Goal: Navigation & Orientation: Find specific page/section

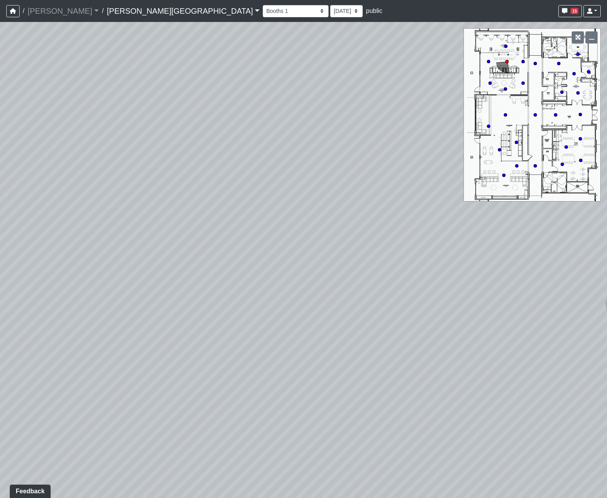
drag, startPoint x: 309, startPoint y: 251, endPoint x: 297, endPoint y: 201, distance: 51.6
click at [259, 210] on div "Loading... Hallway - Hallway 2 Loading... Entry Loading... Market - Banquette L…" at bounding box center [303, 260] width 607 height 476
click at [263, 8] on select "Booths 1 Booths 2 Entry Lounge 1 Lounge 2 Lounge 3 Windows Bar Entrance Lounge …" at bounding box center [296, 11] width 66 height 12
click at [263, 5] on select "Booths 1 Booths 2 Entry Lounge 1 Lounge 2 Lounge 3 Windows Bar Entrance Lounge …" at bounding box center [296, 11] width 66 height 12
drag, startPoint x: 335, startPoint y: 257, endPoint x: 352, endPoint y: 251, distance: 17.6
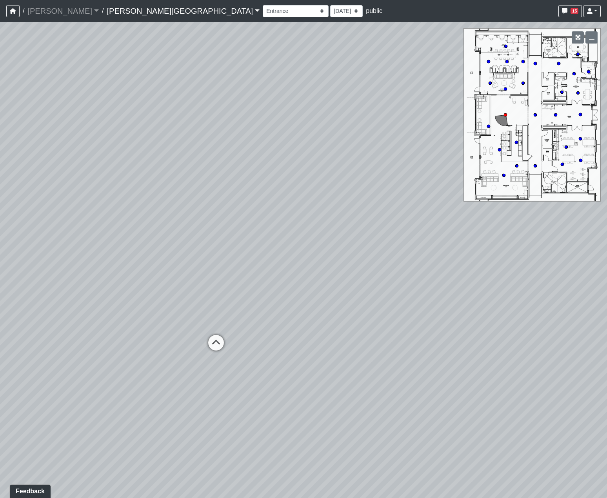
click at [350, 251] on div "Loading... Hallway - Hallway 2 Loading... Entry Loading... Market - Banquette L…" at bounding box center [303, 260] width 607 height 476
click at [393, 269] on div "Loading... Hallway - Hallway 2 Loading... Entry Loading... Market - Banquette L…" at bounding box center [303, 260] width 607 height 476
drag, startPoint x: 248, startPoint y: 305, endPoint x: 348, endPoint y: 275, distance: 104.2
click at [341, 272] on div "Loading... Hallway - Hallway 2 Loading... Entry Loading... Market - Banquette L…" at bounding box center [303, 260] width 607 height 476
drag, startPoint x: 177, startPoint y: 256, endPoint x: 307, endPoint y: 252, distance: 129.9
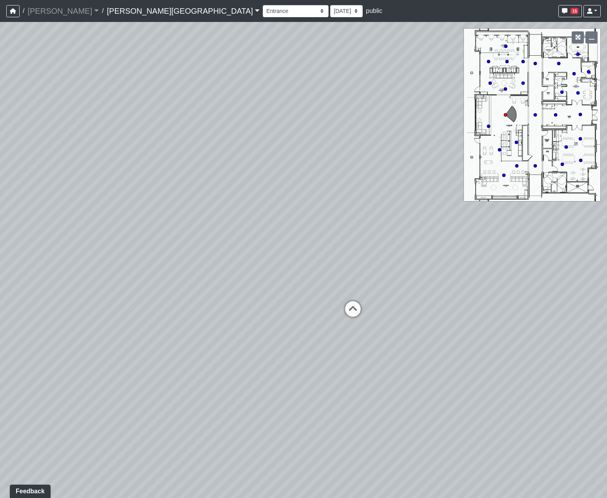
click at [286, 250] on div "Loading... Hallway - Hallway 2 Loading... Entry Loading... Market - Banquette L…" at bounding box center [303, 260] width 607 height 476
drag, startPoint x: 307, startPoint y: 253, endPoint x: 173, endPoint y: 270, distance: 134.9
click at [170, 276] on div "Loading... Hallway - Hallway 2 Loading... Entry Loading... Market - Banquette L…" at bounding box center [303, 260] width 607 height 476
click at [401, 275] on div "Loading... Hallway - Hallway 2 Loading... Entry Loading... Market - Banquette L…" at bounding box center [303, 260] width 607 height 476
click at [582, 116] on circle at bounding box center [580, 114] width 3 height 3
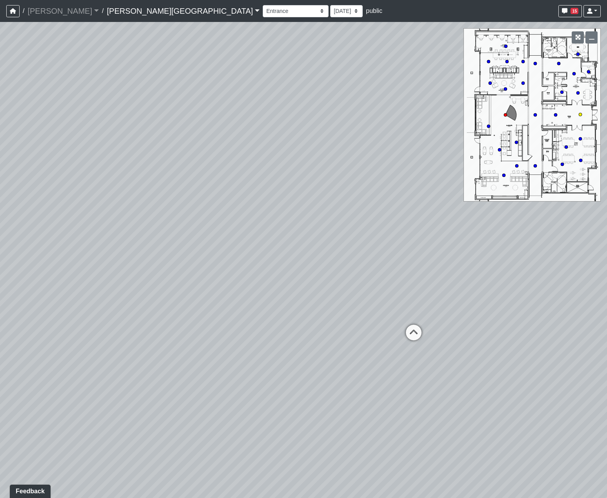
select select "jjYrwuVTQNM22FbxVCQ1FR"
click at [107, 7] on link "[PERSON_NAME][GEOGRAPHIC_DATA]" at bounding box center [183, 11] width 153 height 16
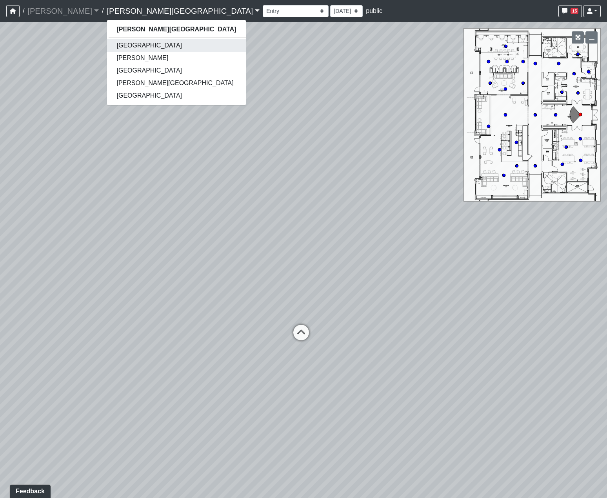
click at [109, 51] on link "Boiling Springs" at bounding box center [176, 45] width 138 height 13
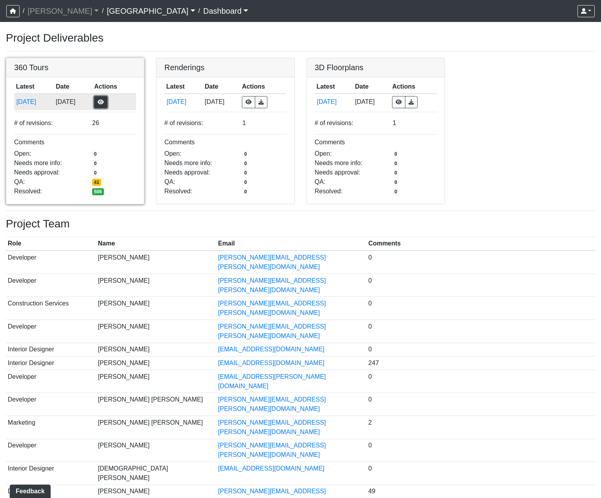
click at [107, 103] on button "button" at bounding box center [100, 102] width 13 height 12
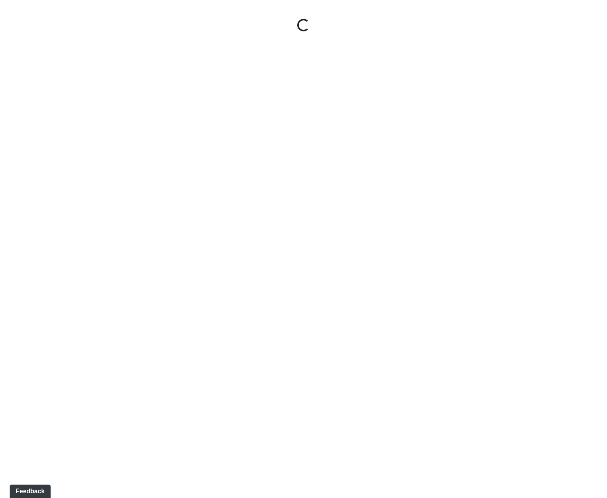
select select "nREVgdD8usBCEeVTsbMRRe"
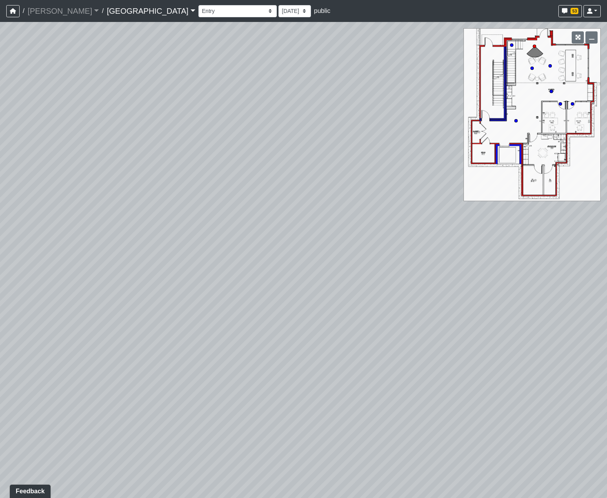
drag, startPoint x: 299, startPoint y: 243, endPoint x: 288, endPoint y: 398, distance: 155.7
click at [288, 398] on div "Loading... Reception Desk Loading... Lobby Loading... Landing Loading... Create…" at bounding box center [303, 260] width 607 height 476
drag, startPoint x: 253, startPoint y: 330, endPoint x: 335, endPoint y: 403, distance: 110.3
click at [335, 403] on div "Loading... Reception Desk Loading... Lobby Loading... Landing Loading... Create…" at bounding box center [303, 260] width 607 height 476
drag, startPoint x: 250, startPoint y: 208, endPoint x: 255, endPoint y: 385, distance: 177.0
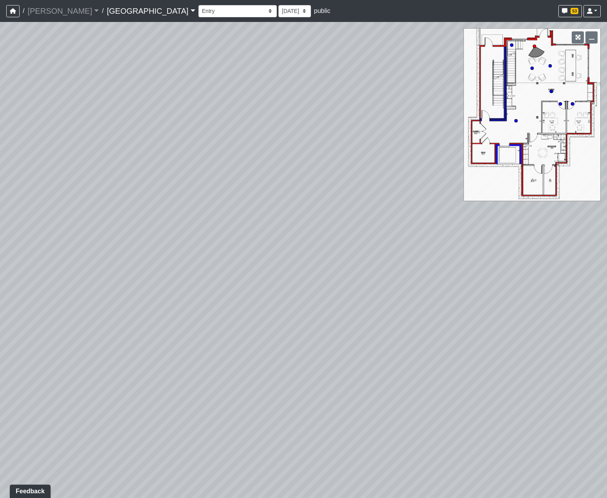
click at [258, 396] on div "Loading... Reception Desk Loading... Lobby Loading... Landing Loading... Create…" at bounding box center [303, 260] width 607 height 476
drag, startPoint x: 170, startPoint y: 171, endPoint x: 345, endPoint y: 134, distance: 179.3
click at [345, 134] on div "Loading... Reception Desk Loading... Lobby Loading... Landing Loading... Create…" at bounding box center [303, 260] width 607 height 476
drag, startPoint x: 267, startPoint y: 286, endPoint x: 277, endPoint y: 223, distance: 63.5
click at [304, 185] on div "Loading... Reception Desk Loading... Lobby Loading... Landing Loading... Create…" at bounding box center [303, 260] width 607 height 476
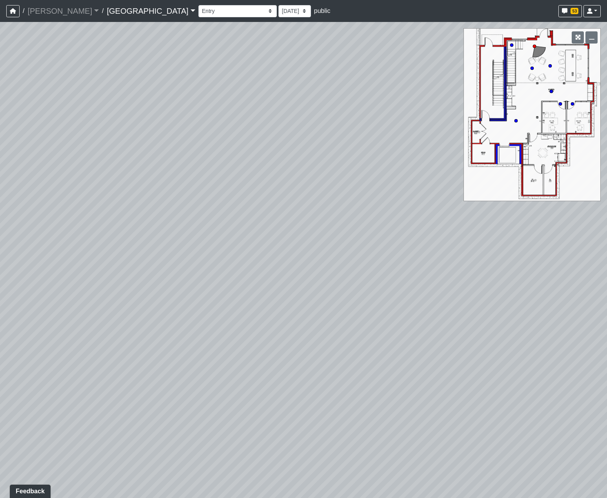
drag, startPoint x: 148, startPoint y: 340, endPoint x: 178, endPoint y: 390, distance: 58.7
click at [84, 400] on div "Loading... Reception Desk Loading... Lobby Loading... Landing Loading... Create…" at bounding box center [303, 260] width 607 height 476
drag, startPoint x: 196, startPoint y: 312, endPoint x: 53, endPoint y: 159, distance: 209.8
click at [26, 151] on div "Loading... Reception Desk Loading... Lobby Loading... Landing Loading... Create…" at bounding box center [303, 260] width 607 height 476
drag, startPoint x: 280, startPoint y: 228, endPoint x: 180, endPoint y: 341, distance: 151.4
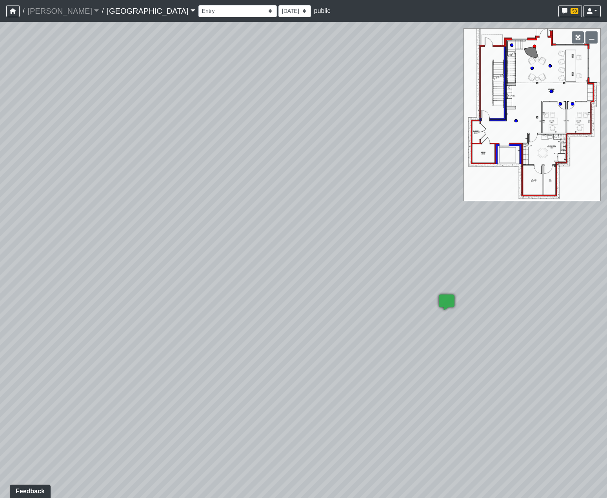
click at [168, 349] on div "Loading... Reception Desk Loading... Lobby Loading... Landing Loading... Create…" at bounding box center [303, 260] width 607 height 476
drag, startPoint x: 308, startPoint y: 236, endPoint x: 416, endPoint y: 146, distance: 140.9
click at [416, 146] on div "Loading... Reception Desk Loading... Lobby Loading... Landing Loading... Create…" at bounding box center [303, 260] width 607 height 476
click at [175, 109] on div "Loading... Reception Desk Loading... Lobby Loading... Landing Loading... Create…" at bounding box center [303, 260] width 607 height 476
click at [107, 8] on link "Boiling Springs" at bounding box center [151, 11] width 88 height 16
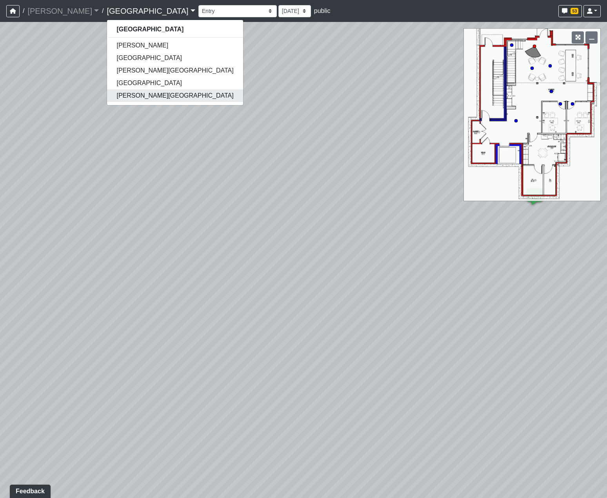
click at [109, 95] on link "[PERSON_NAME][GEOGRAPHIC_DATA]" at bounding box center [175, 95] width 136 height 13
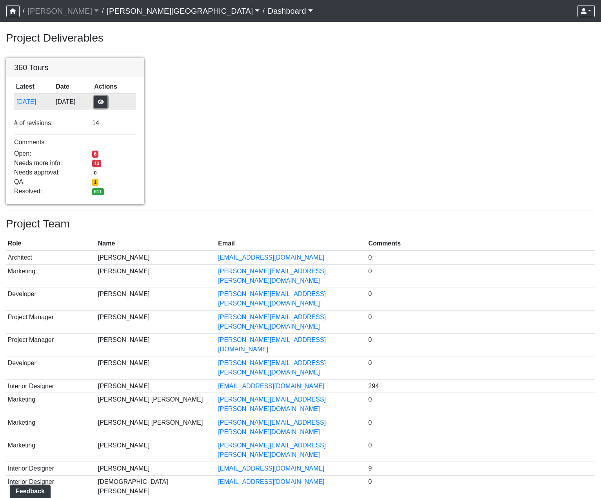
click at [107, 106] on button "button" at bounding box center [100, 102] width 13 height 12
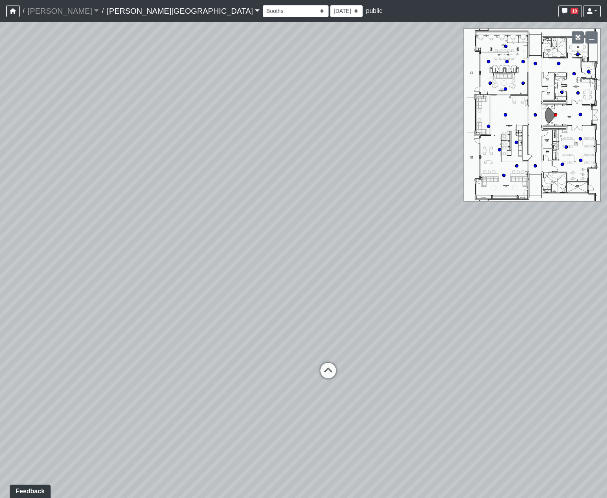
drag, startPoint x: 314, startPoint y: 216, endPoint x: 309, endPoint y: 184, distance: 32.1
click at [309, 184] on div "Loading... Hallway - Hallway 2 Loading... Entry" at bounding box center [303, 260] width 607 height 476
click at [263, 13] on select "Booths 1 Booths 2 Entry Lounge 1 Lounge 2 Lounge 3 Windows Bar Entrance Lounge …" at bounding box center [296, 11] width 66 height 12
click at [263, 5] on select "Booths 1 Booths 2 Entry Lounge 1 Lounge 2 Lounge 3 Windows Bar Entrance Lounge …" at bounding box center [296, 11] width 66 height 12
click at [581, 115] on circle at bounding box center [580, 114] width 3 height 3
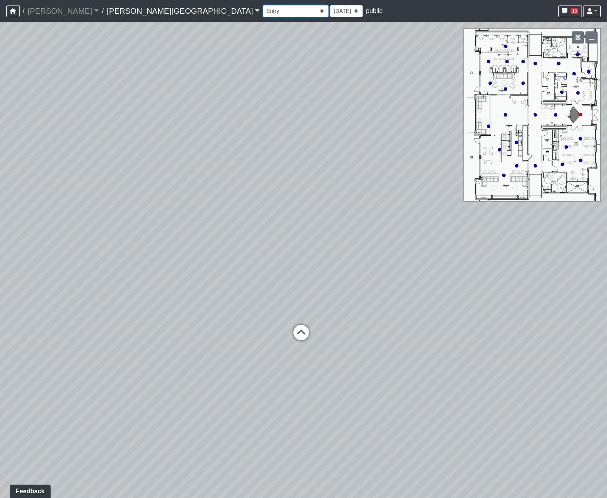
click at [263, 6] on select "Booths 1 Booths 2 Entry Lounge 1 Lounge 2 Lounge 3 Windows Bar Entrance Lounge …" at bounding box center [296, 11] width 66 height 12
click at [263, 5] on select "Booths 1 Booths 2 Entry Lounge 1 Lounge 2 Lounge 3 Windows Bar Entrance Lounge …" at bounding box center [296, 11] width 66 height 12
drag, startPoint x: 289, startPoint y: 304, endPoint x: 223, endPoint y: 294, distance: 66.6
click at [223, 294] on div "Loading... Hallway - Hallway 2 Loading... Entry Loading... Steps Loading... Bar…" at bounding box center [303, 260] width 607 height 476
click at [210, 356] on icon at bounding box center [215, 361] width 24 height 24
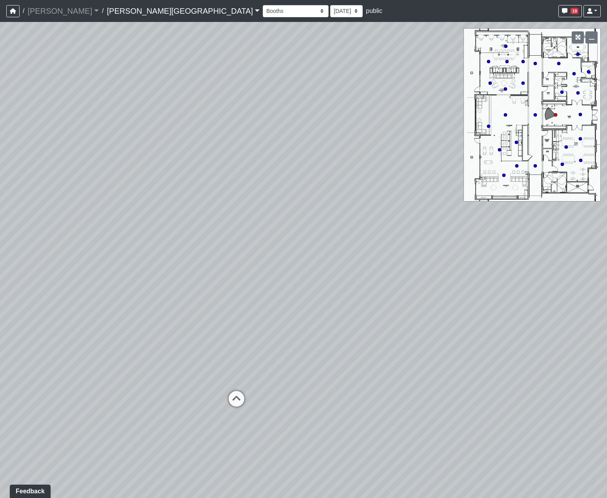
drag, startPoint x: 340, startPoint y: 315, endPoint x: 7, endPoint y: 235, distance: 342.1
click at [31, 244] on div "Loading... Hallway - Hallway 2 Loading... Entry Loading... Steps Loading... Bar…" at bounding box center [303, 260] width 607 height 476
drag, startPoint x: 215, startPoint y: 246, endPoint x: 251, endPoint y: 315, distance: 78.1
click at [251, 315] on div "Loading... Hallway - Hallway 2 Loading... Entry Loading... Steps Loading... Bar…" at bounding box center [303, 260] width 607 height 476
drag, startPoint x: 248, startPoint y: 307, endPoint x: 232, endPoint y: 386, distance: 80.5
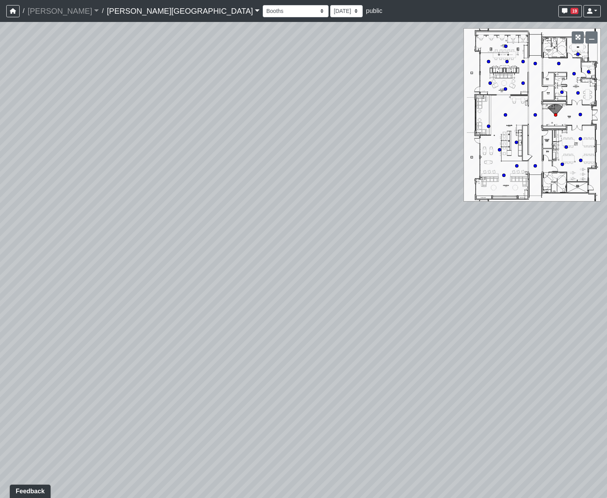
click at [233, 386] on div "Loading... Hallway - Hallway 2 Loading... Entry Loading... Steps Loading... Bar…" at bounding box center [303, 260] width 607 height 476
drag, startPoint x: 232, startPoint y: 341, endPoint x: 255, endPoint y: 393, distance: 56.5
click at [256, 400] on div "Loading... Hallway - Hallway 2 Loading... Entry Loading... Steps Loading... Bar…" at bounding box center [303, 260] width 607 height 476
drag, startPoint x: 264, startPoint y: 378, endPoint x: 91, endPoint y: 369, distance: 172.8
click at [91, 369] on div "Loading... Hallway - Hallway 2 Loading... Entry Loading... Steps Loading... Bar…" at bounding box center [303, 260] width 607 height 476
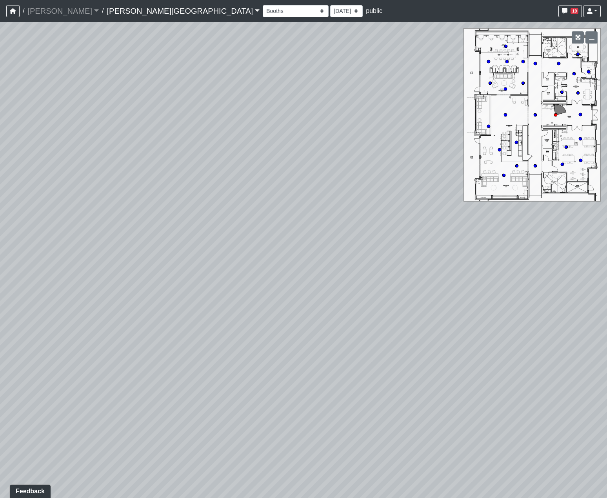
drag, startPoint x: 220, startPoint y: 365, endPoint x: 89, endPoint y: 402, distance: 136.2
click at [89, 400] on div "Loading... Hallway - Hallway 2 Loading... Entry Loading... Steps Loading... Bar…" at bounding box center [303, 260] width 607 height 476
drag, startPoint x: 93, startPoint y: 325, endPoint x: 228, endPoint y: 371, distance: 142.8
click at [172, 355] on div "Loading... Hallway - Hallway 2 Loading... Entry Loading... Steps Loading... Bar…" at bounding box center [303, 260] width 607 height 476
drag, startPoint x: 211, startPoint y: 366, endPoint x: 351, endPoint y: 373, distance: 140.2
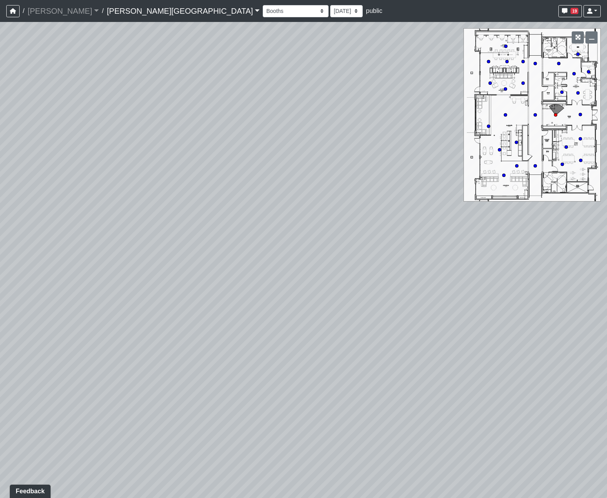
click at [337, 371] on div "Loading... Hallway - Hallway 2 Loading... Entry Loading... Steps Loading... Bar…" at bounding box center [303, 260] width 607 height 476
drag, startPoint x: 339, startPoint y: 359, endPoint x: 117, endPoint y: 279, distance: 236.0
click at [117, 279] on div "Loading... Hallway - Hallway 2 Loading... Entry Loading... Steps Loading... Bar…" at bounding box center [303, 260] width 607 height 476
drag, startPoint x: 151, startPoint y: 289, endPoint x: 386, endPoint y: 319, distance: 236.9
click at [361, 314] on div "Loading... Hallway - Hallway 2 Loading... Entry Loading... Steps Loading... Bar…" at bounding box center [303, 260] width 607 height 476
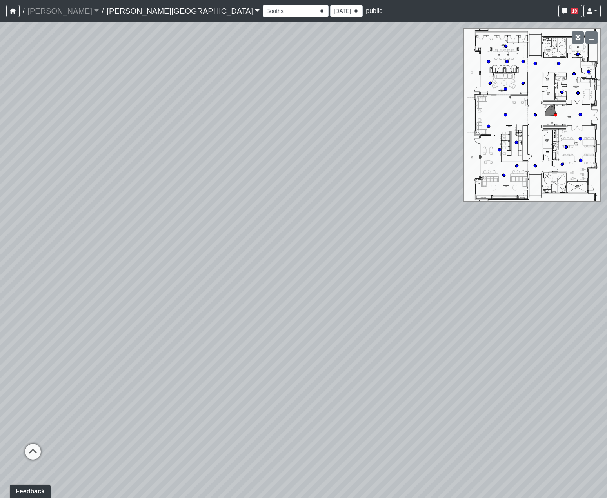
drag, startPoint x: 315, startPoint y: 315, endPoint x: 399, endPoint y: 315, distance: 84.3
click at [360, 315] on div "Loading... Hallway - Hallway 2 Loading... Entry Loading... Steps Loading... Bar…" at bounding box center [303, 260] width 607 height 476
drag, startPoint x: 244, startPoint y: 319, endPoint x: 441, endPoint y: 326, distance: 197.4
click at [424, 323] on div "Loading... Hallway - Hallway 2 Loading... Entry Loading... Steps Loading... Bar…" at bounding box center [303, 260] width 607 height 476
drag, startPoint x: 414, startPoint y: 327, endPoint x: -2, endPoint y: 171, distance: 444.3
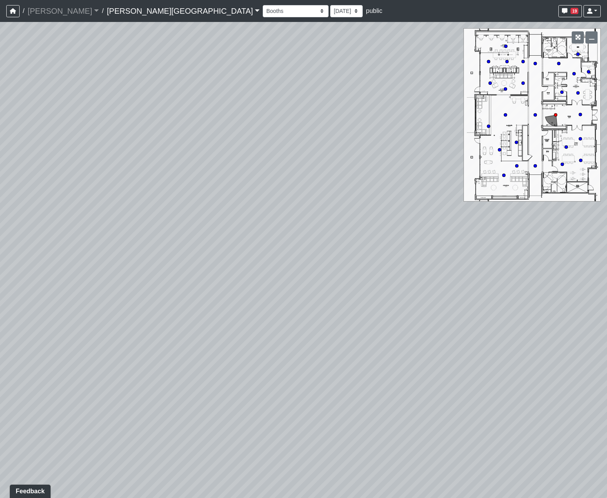
click at [0, 171] on html "/ [PERSON_NAME] Loading... / [PERSON_NAME][GEOGRAPHIC_DATA][PERSON_NAME] Loadin…" at bounding box center [303, 249] width 607 height 498
drag, startPoint x: 237, startPoint y: 263, endPoint x: 198, endPoint y: 266, distance: 39.0
click at [215, 265] on div "Loading... Hallway - Hallway 2 Loading... Entry Loading... Steps Loading... Bar…" at bounding box center [303, 260] width 607 height 476
drag, startPoint x: 229, startPoint y: 275, endPoint x: 140, endPoint y: 297, distance: 91.5
click at [144, 295] on div "Loading... Hallway - Hallway 2 Loading... Entry Loading... Steps Loading... Bar…" at bounding box center [303, 260] width 607 height 476
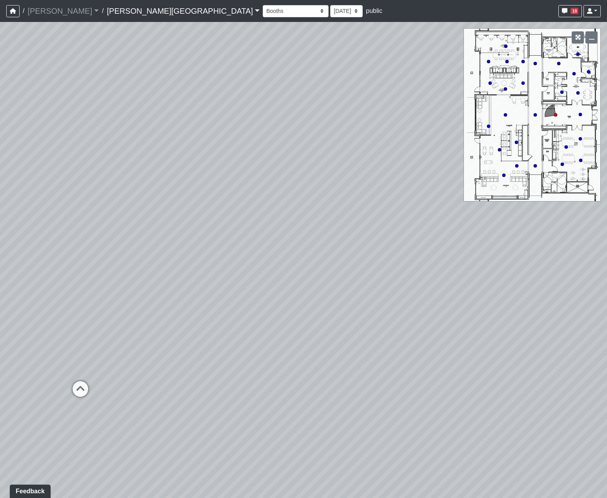
drag, startPoint x: 361, startPoint y: 301, endPoint x: 157, endPoint y: 354, distance: 211.1
click at [157, 354] on div "Loading... Hallway - Hallway 2 Loading... Entry Loading... Steps Loading... Bar…" at bounding box center [303, 260] width 607 height 476
drag, startPoint x: 293, startPoint y: 343, endPoint x: 252, endPoint y: 369, distance: 48.6
click at [252, 369] on div "Loading... Hallway - Hallway 2 Loading... Entry Loading... Steps Loading... Bar…" at bounding box center [303, 260] width 607 height 476
click at [259, 238] on div "Loading... Hallway - Hallway 2 Loading... Entry Loading... Steps Loading... Bar…" at bounding box center [303, 260] width 607 height 476
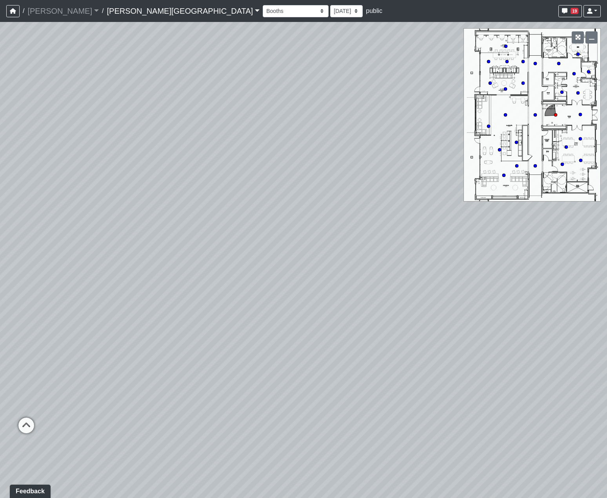
click at [139, 262] on div "Loading... Hallway - Hallway 2 Loading... Entry Loading... Steps Loading... Bar…" at bounding box center [303, 260] width 607 height 476
drag, startPoint x: 202, startPoint y: 293, endPoint x: 545, endPoint y: 271, distance: 343.5
click at [546, 271] on div "Loading... Hallway - Hallway 2 Loading... Entry Loading... Steps Loading... Bar…" at bounding box center [303, 260] width 607 height 476
click at [350, 363] on div "Loading... [GEOGRAPHIC_DATA]" at bounding box center [349, 372] width 24 height 24
select select "fhSDUKkkJCf45yZWF6wqxq"
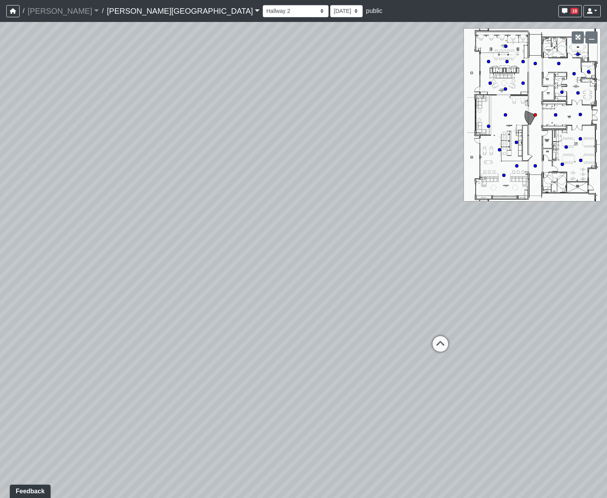
drag, startPoint x: 322, startPoint y: 355, endPoint x: 440, endPoint y: 341, distance: 118.9
click at [488, 340] on div "Loading... Hallway - Hallway 2 Loading... Entry Loading... Steps Loading... Bar…" at bounding box center [303, 260] width 607 height 476
click at [388, 329] on div "Loading... Hallway - Hallway 2 Loading... Entry Loading... Steps Loading... Bar…" at bounding box center [303, 260] width 607 height 476
drag, startPoint x: 362, startPoint y: 320, endPoint x: 361, endPoint y: 340, distance: 20.1
click at [363, 342] on div "Loading... Hallway - Hallway 2 Loading... Entry Loading... Steps Loading... Bar…" at bounding box center [303, 260] width 607 height 476
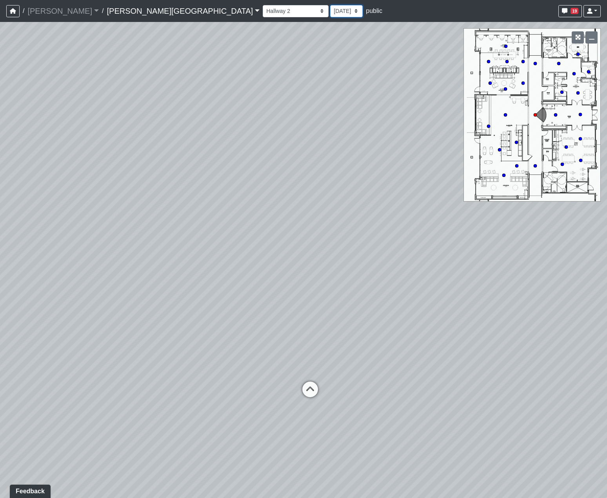
click at [330, 14] on select "[DATE] [DATE] [DATE] [DATE] [DATE] [DATE] [DATE] [DATE] [DATE] [DATE] [DATE] [D…" at bounding box center [346, 11] width 33 height 12
select select "1c1sgYcMxGz6dqzz3dYjRN"
click at [330, 5] on select "[DATE] [DATE] [DATE] [DATE] [DATE] [DATE] [DATE] [DATE] [DATE] [DATE] [DATE] [D…" at bounding box center [346, 11] width 33 height 12
select select "fhSDUKkkJCf45yZWF6wqxq"
select select "1c1sgYcMxGz6dqzz3dYjRN"
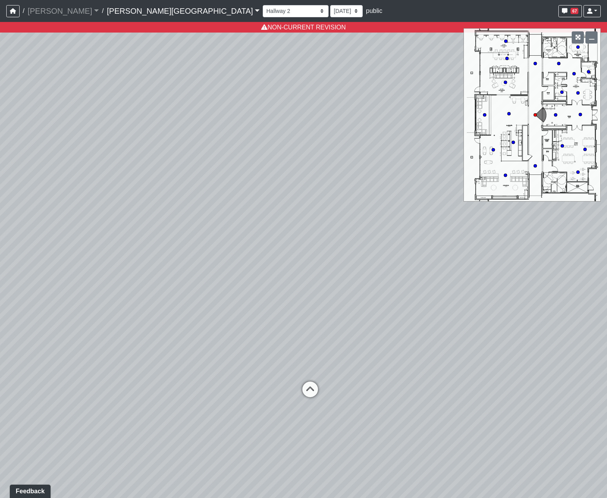
drag, startPoint x: 411, startPoint y: 239, endPoint x: 208, endPoint y: 225, distance: 204.1
click at [263, 229] on div "Loading... Hallway - Hallway 2 Loading... Entry Loading... Steps Loading... Bar…" at bounding box center [303, 260] width 607 height 476
drag, startPoint x: 350, startPoint y: 281, endPoint x: 376, endPoint y: 286, distance: 25.9
click at [287, 276] on div "Loading... Hallway - Hallway 2 Loading... Entry Loading... Steps Loading... Bar…" at bounding box center [303, 260] width 607 height 476
drag, startPoint x: 463, startPoint y: 309, endPoint x: 368, endPoint y: 300, distance: 95.3
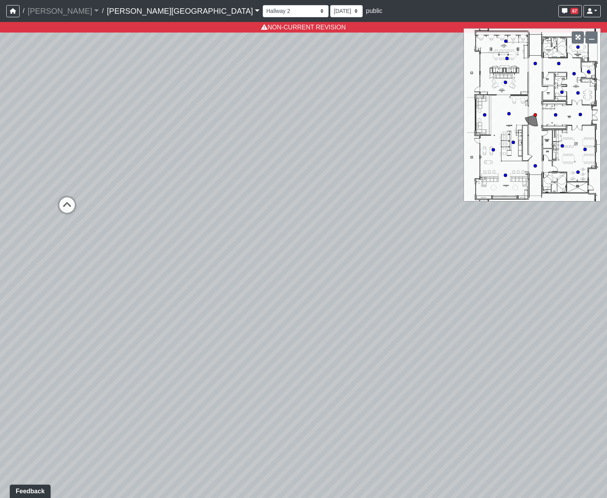
click at [368, 300] on div "Loading... Hallway - Hallway 2 Loading... Entry Loading... Steps Loading... Bar…" at bounding box center [303, 260] width 607 height 476
click at [564, 313] on icon at bounding box center [566, 318] width 24 height 24
select select "2p1LcMW7A2doxWKe2HrzBw"
drag, startPoint x: 521, startPoint y: 300, endPoint x: 405, endPoint y: 285, distance: 116.8
click at [527, 303] on div "Loading... Hallway - Hallway 2 Loading... Entry Loading... Steps Loading... Bar…" at bounding box center [303, 260] width 607 height 476
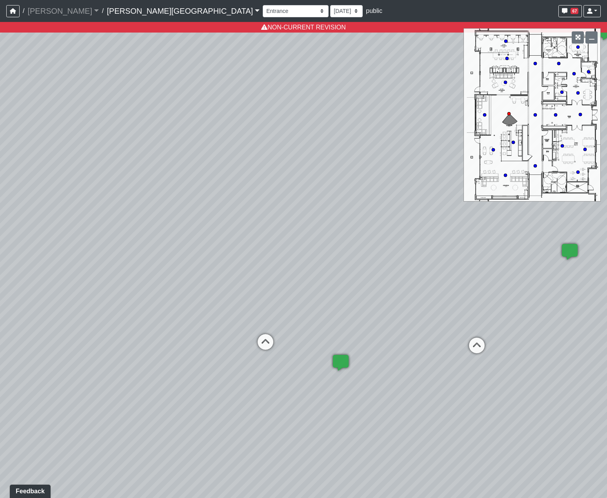
drag, startPoint x: 393, startPoint y: 285, endPoint x: 610, endPoint y: 322, distance: 219.6
click at [607, 322] on html "/ [PERSON_NAME] Loading... / [PERSON_NAME][GEOGRAPHIC_DATA][PERSON_NAME] Loadin…" at bounding box center [303, 249] width 607 height 498
click at [330, 7] on select "[DATE] [DATE] [DATE] [DATE] [DATE] [DATE] [DATE] [DATE] [DATE] [DATE] [DATE] [D…" at bounding box center [346, 11] width 33 height 12
select select "gQUA1pRSuh1TPN42wbNcuY"
click at [330, 5] on select "[DATE] [DATE] [DATE] [DATE] [DATE] [DATE] [DATE] [DATE] [DATE] [DATE] [DATE] [D…" at bounding box center [346, 11] width 33 height 12
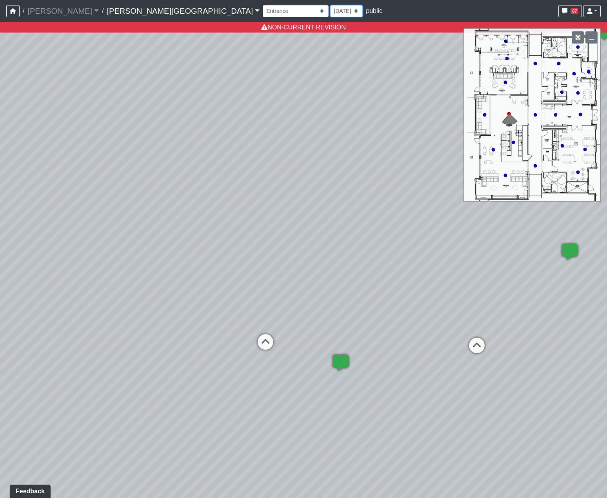
select select "2p1LcMW7A2doxWKe2HrzBw"
drag, startPoint x: 360, startPoint y: 138, endPoint x: 333, endPoint y: 152, distance: 30.7
click at [333, 152] on div "Loading... Hallway - Hallway 2 Loading... Entry Loading... Steps Loading... Bar…" at bounding box center [303, 260] width 607 height 476
click at [164, 97] on div "Loading... Hallway - Hallway 2 Loading... Entry Loading... Steps Loading... Bar…" at bounding box center [303, 260] width 607 height 476
click at [330, 13] on select "[DATE] [DATE] [DATE] [DATE] [DATE] [DATE] [DATE] [DATE] [DATE] [DATE] [DATE] [D…" at bounding box center [346, 11] width 33 height 12
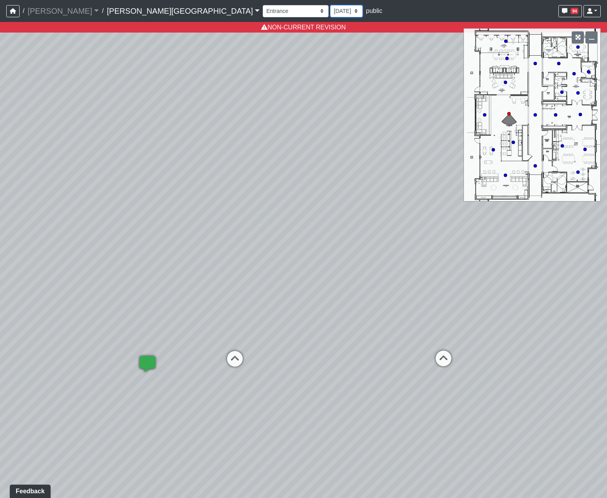
select select "8f1oBR6JE6ATm6Xh8T7m1r"
click at [330, 5] on select "[DATE] [DATE] [DATE] [DATE] [DATE] [DATE] [DATE] [DATE] [DATE] [DATE] [DATE] [D…" at bounding box center [346, 11] width 33 height 12
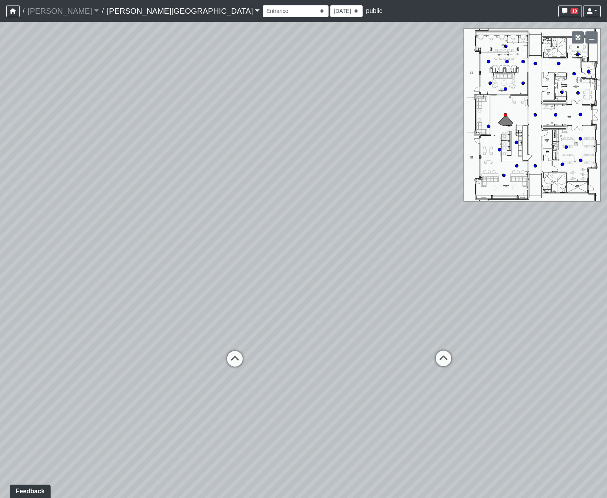
click at [478, 426] on div "Loading... Hallway - Hallway 2 Loading... Entry Loading... Steps Loading... Bar…" at bounding box center [303, 260] width 607 height 476
drag, startPoint x: 310, startPoint y: 268, endPoint x: 455, endPoint y: 240, distance: 147.0
click at [455, 240] on div "Loading... Hallway - Hallway 2 Loading... Entry Loading... Steps Loading... Bar…" at bounding box center [303, 260] width 607 height 476
click at [428, 451] on div "Loading... Hallway - Hallway 2 Loading... Entry Loading... Steps Loading... Bar…" at bounding box center [303, 260] width 607 height 476
click at [542, 420] on div "Loading... Hallway - Hallway 2 Loading... Entry Loading... Steps Loading... Bar…" at bounding box center [303, 260] width 607 height 476
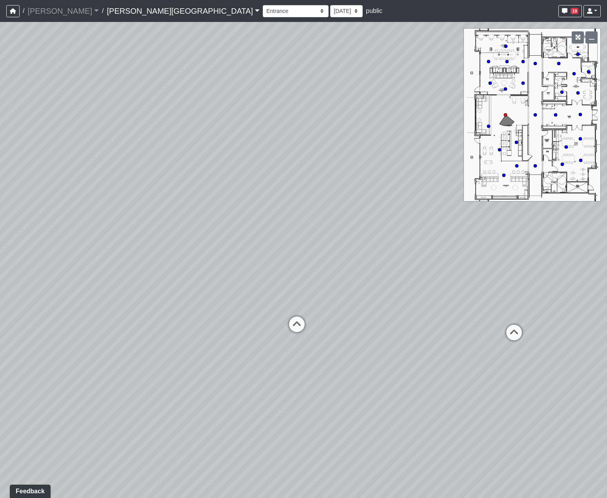
drag, startPoint x: 558, startPoint y: 341, endPoint x: 477, endPoint y: 338, distance: 80.5
click at [488, 339] on div "Loading... Hallway - Hallway 2 Loading... Entry Loading... Steps Loading... Bar…" at bounding box center [303, 260] width 607 height 476
drag, startPoint x: 376, startPoint y: 326, endPoint x: 520, endPoint y: 329, distance: 143.6
click at [521, 329] on div "Loading... Hallway - Hallway 2 Loading... Entry Loading... Steps Loading... Bar…" at bounding box center [303, 260] width 607 height 476
drag, startPoint x: 320, startPoint y: 324, endPoint x: 552, endPoint y: 325, distance: 232.6
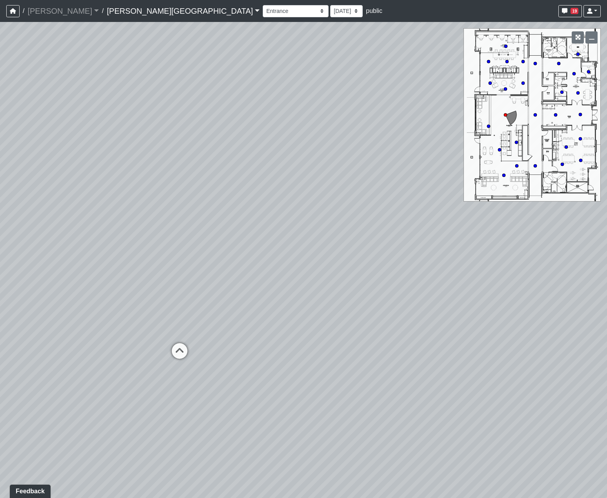
click at [541, 325] on div "Loading... Hallway - Hallway 2 Loading... Entry Loading... Steps Loading... Bar…" at bounding box center [303, 260] width 607 height 476
click at [389, 333] on div "Loading... Hallway - Hallway 2 Loading... Entry Loading... Steps Loading... Bar…" at bounding box center [303, 260] width 607 height 476
drag, startPoint x: 341, startPoint y: 322, endPoint x: 577, endPoint y: 400, distance: 249.1
click at [577, 400] on div "Loading... Hallway - Hallway 2 Loading... Entry Loading... Steps Loading... Bar…" at bounding box center [303, 260] width 607 height 476
drag, startPoint x: 421, startPoint y: 341, endPoint x: 519, endPoint y: 362, distance: 101.1
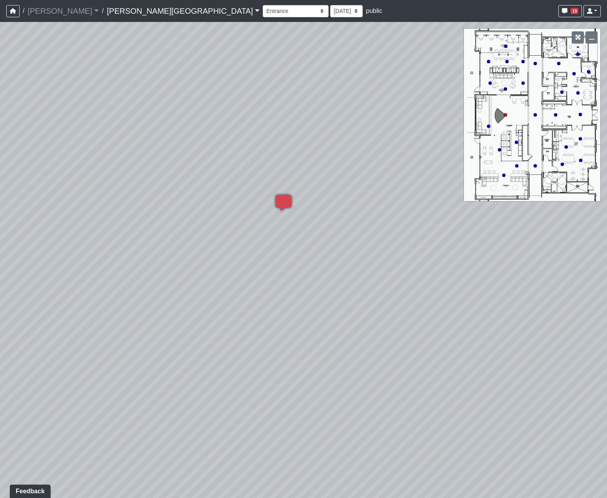
click at [520, 363] on div "Loading... Hallway - Hallway 2 Loading... Entry Loading... Steps Loading... Bar…" at bounding box center [303, 260] width 607 height 476
drag, startPoint x: 422, startPoint y: 271, endPoint x: 386, endPoint y: 230, distance: 55.3
click at [385, 232] on div "Loading... Hallway - Hallway 2 Loading... Entry Loading... Steps Loading... Bar…" at bounding box center [303, 260] width 607 height 476
click at [485, 406] on div "Loading... Hallway - Hallway 2 Loading... Entry Loading... Steps Loading... Bar…" at bounding box center [303, 260] width 607 height 476
drag, startPoint x: 403, startPoint y: 251, endPoint x: 384, endPoint y: 274, distance: 30.0
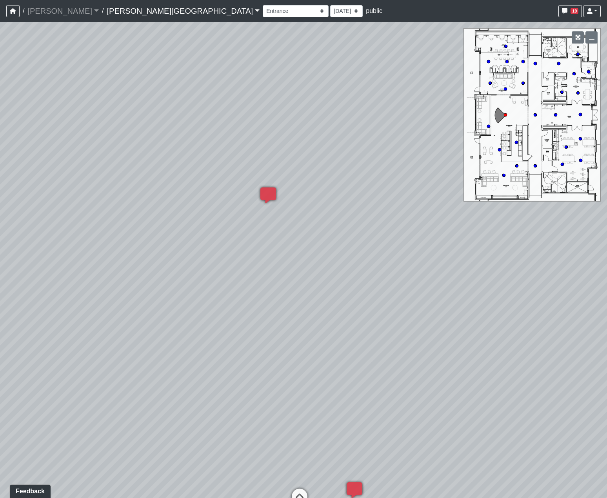
click at [384, 274] on div "Loading... Hallway - Hallway 2 Loading... Entry Loading... Steps Loading... Bar…" at bounding box center [303, 260] width 607 height 476
drag, startPoint x: 328, startPoint y: 307, endPoint x: 331, endPoint y: 282, distance: 25.3
click at [481, 458] on div "Loading... Hallway - Hallway 2 Loading... Entry Loading... Steps Loading... Bar…" at bounding box center [303, 260] width 607 height 476
drag, startPoint x: 279, startPoint y: 368, endPoint x: 96, endPoint y: 332, distance: 186.9
click at [184, 345] on div "Loading... Hallway - Hallway 2 Loading... Entry Loading... Steps Loading... Bar…" at bounding box center [303, 260] width 607 height 476
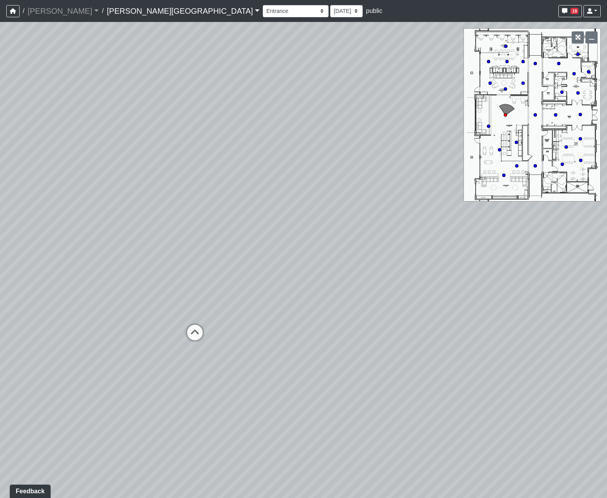
drag, startPoint x: 324, startPoint y: 377, endPoint x: 212, endPoint y: 354, distance: 115.0
click at [124, 369] on div "Loading... Hallway - Hallway 2 Loading... Entry Loading... Steps Loading... Bar…" at bounding box center [303, 260] width 607 height 476
click at [410, 329] on icon at bounding box center [420, 339] width 24 height 24
select select "fhSDUKkkJCf45yZWF6wqxq"
drag, startPoint x: 240, startPoint y: 216, endPoint x: 267, endPoint y: 225, distance: 29.0
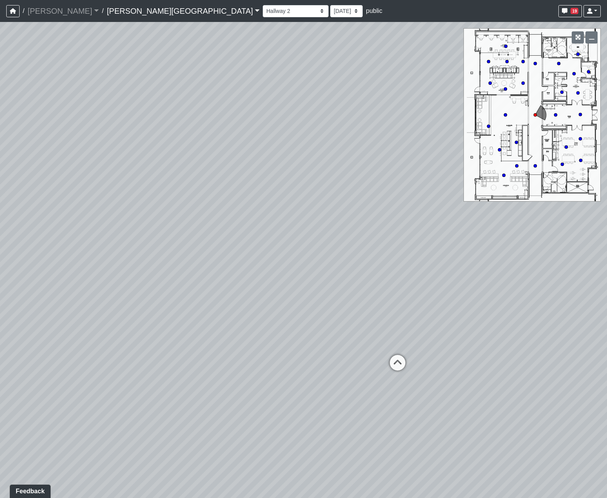
click at [275, 236] on div "Loading... Hallway - Hallway 2 Loading... Entry Loading... Steps Loading... Bar…" at bounding box center [303, 260] width 607 height 476
click at [330, 17] on select "[DATE] [DATE] [DATE] [DATE] [DATE] [DATE] [DATE] [DATE] [DATE] [DATE] [DATE] [D…" at bounding box center [346, 11] width 33 height 12
select select "uFs6euBHNmPeGf5nPHiJmm"
click at [330, 5] on select "[DATE] [DATE] [DATE] [DATE] [DATE] [DATE] [DATE] [DATE] [DATE] [DATE] [DATE] [D…" at bounding box center [346, 11] width 33 height 12
select select "fhSDUKkkJCf45yZWF6wqxq"
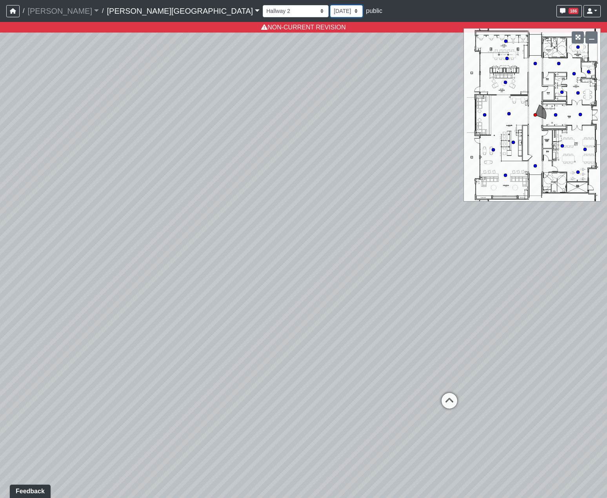
click at [330, 15] on select "[DATE] [DATE] [DATE] [DATE] [DATE] [DATE] [DATE] [DATE] [DATE] [DATE] [DATE] [D…" at bounding box center [346, 11] width 33 height 12
select select "8f1oBR6JE6ATm6Xh8T7m1r"
click at [330, 5] on select "[DATE] [DATE] [DATE] [DATE] [DATE] [DATE] [DATE] [DATE] [DATE] [DATE] [DATE] [D…" at bounding box center [346, 11] width 33 height 12
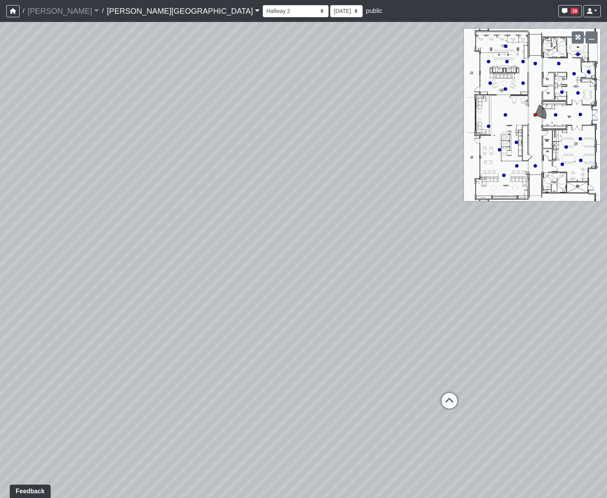
drag, startPoint x: 151, startPoint y: 277, endPoint x: 337, endPoint y: 278, distance: 186.3
click at [293, 274] on div "Loading... Hallway - Hallway 2 Loading... Entry Loading... Steps Loading... Bar…" at bounding box center [303, 260] width 607 height 476
drag, startPoint x: 132, startPoint y: 292, endPoint x: 226, endPoint y: 296, distance: 94.6
click at [233, 296] on div "Loading... Hallway - Hallway 2 Loading... Entry Loading... Steps Loading... Bar…" at bounding box center [303, 260] width 607 height 476
drag, startPoint x: 233, startPoint y: 315, endPoint x: 306, endPoint y: 313, distance: 73.4
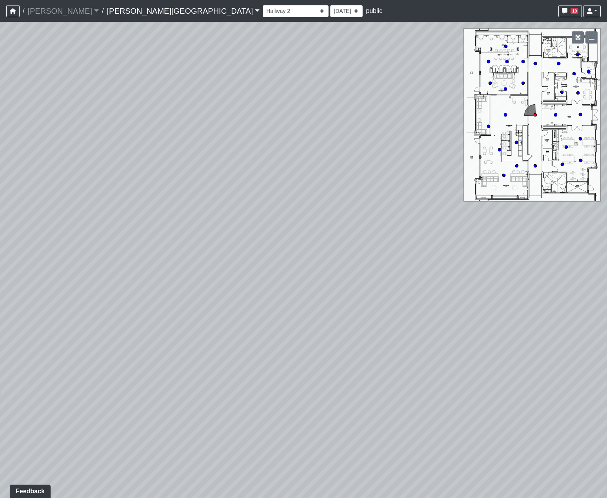
click at [304, 313] on div "Loading... Hallway - Hallway 2 Loading... Entry Loading... Steps Loading... Bar…" at bounding box center [303, 260] width 607 height 476
click at [221, 354] on icon at bounding box center [219, 361] width 24 height 24
click at [601, 277] on div "Loading... Hallway - Hallway 2 Loading... Entry Loading... Steps Loading... Bar…" at bounding box center [303, 260] width 607 height 476
click at [414, 433] on div "Loading... Hallway - Hallway 2 Loading... Entry Loading... Steps Loading... Bar…" at bounding box center [303, 260] width 607 height 476
drag, startPoint x: 488, startPoint y: 399, endPoint x: 337, endPoint y: 381, distance: 151.7
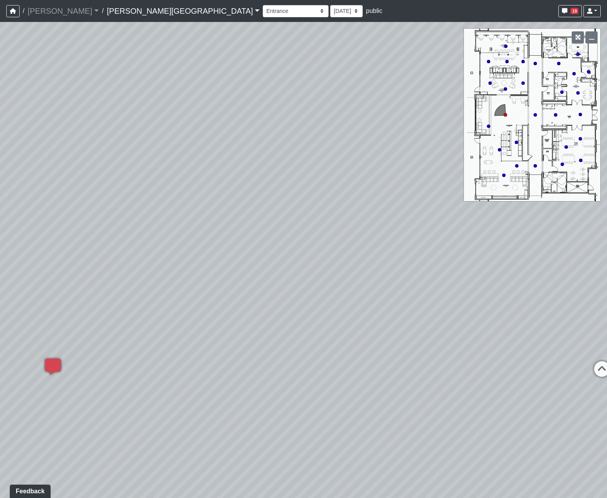
click at [276, 397] on div "Loading... Hallway - Hallway 2 Loading... Entry Loading... Steps Loading... Bar…" at bounding box center [303, 260] width 607 height 476
drag, startPoint x: 344, startPoint y: 379, endPoint x: 351, endPoint y: 390, distance: 13.1
click at [351, 390] on div "Loading... Hallway - Hallway 2 Loading... Entry Loading... Steps Loading... Bar…" at bounding box center [303, 260] width 607 height 476
drag, startPoint x: 260, startPoint y: 333, endPoint x: 293, endPoint y: 335, distance: 33.0
click at [293, 334] on div "Loading... Hallway - Hallway 2 Loading... Entry Loading... Steps Loading... Bar…" at bounding box center [303, 260] width 607 height 476
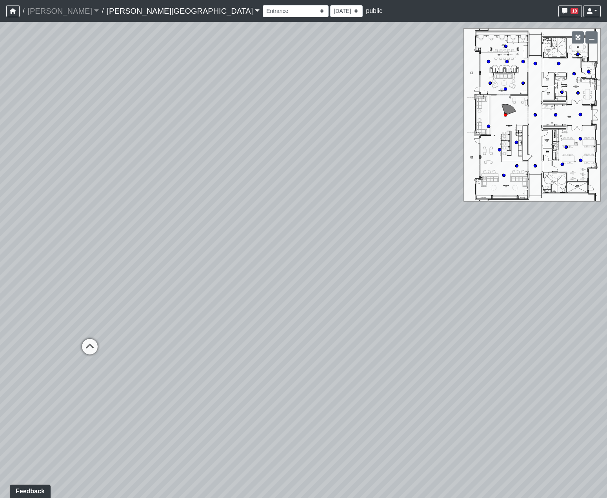
drag, startPoint x: 305, startPoint y: 313, endPoint x: 191, endPoint y: 326, distance: 114.8
click at [191, 326] on div "Loading... Hallway - Hallway 2 Loading... Entry Loading... Steps Loading... Bar…" at bounding box center [303, 260] width 607 height 476
drag, startPoint x: 462, startPoint y: 312, endPoint x: 243, endPoint y: 314, distance: 218.9
click at [279, 314] on div "Loading... Hallway - Hallway 2 Loading... Entry Loading... Steps Loading... Bar…" at bounding box center [303, 260] width 607 height 476
drag, startPoint x: 399, startPoint y: 310, endPoint x: 248, endPoint y: 322, distance: 151.5
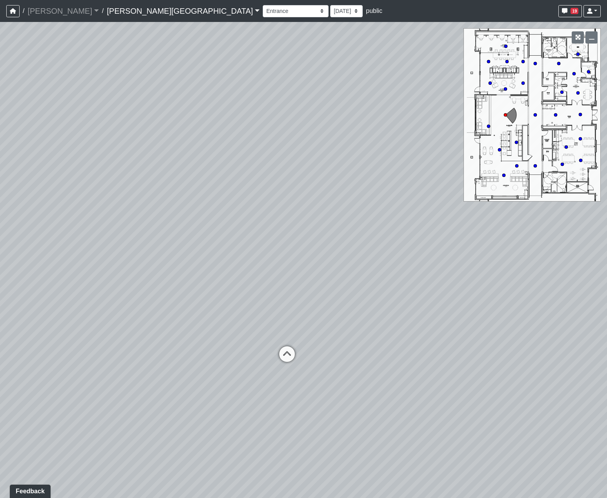
click at [248, 322] on div "Loading... Hallway - Hallway 2 Loading... Entry Loading... Steps Loading... Bar…" at bounding box center [303, 260] width 607 height 476
drag, startPoint x: 479, startPoint y: 291, endPoint x: 427, endPoint y: 292, distance: 52.6
click at [426, 292] on div "Loading... Hallway - Hallway 2 Loading... Entry Loading... Steps Loading... Bar…" at bounding box center [303, 260] width 607 height 476
click at [371, 446] on div "Loading... Hallway - Hallway 2 Loading... Entry Loading... Steps Loading... Bar…" at bounding box center [303, 260] width 607 height 476
drag, startPoint x: 468, startPoint y: 357, endPoint x: 233, endPoint y: 340, distance: 235.5
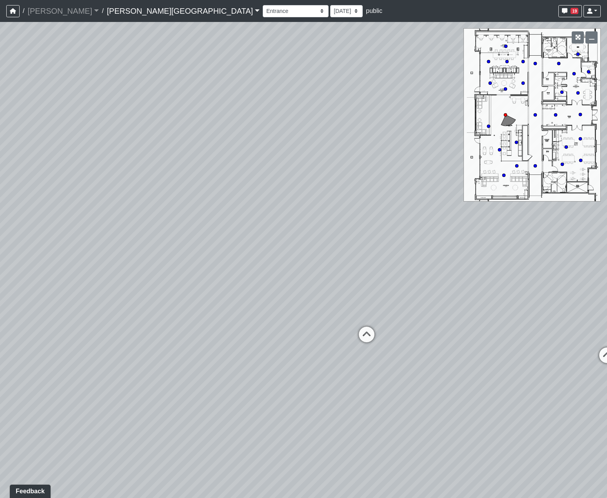
click at [234, 339] on div "Loading... Hallway - Hallway 2 Loading... Entry Loading... Steps Loading... Bar…" at bounding box center [303, 260] width 607 height 476
drag, startPoint x: 140, startPoint y: 327, endPoint x: 257, endPoint y: 332, distance: 117.0
click at [184, 331] on div "Loading... Hallway - Hallway 2 Loading... Entry Loading... Steps Loading... Bar…" at bounding box center [303, 260] width 607 height 476
drag, startPoint x: 230, startPoint y: 320, endPoint x: 308, endPoint y: 323, distance: 78.1
click at [300, 322] on div "Loading... Hallway - Hallway 2 Loading... Entry Loading... Steps Loading... Bar…" at bounding box center [303, 260] width 607 height 476
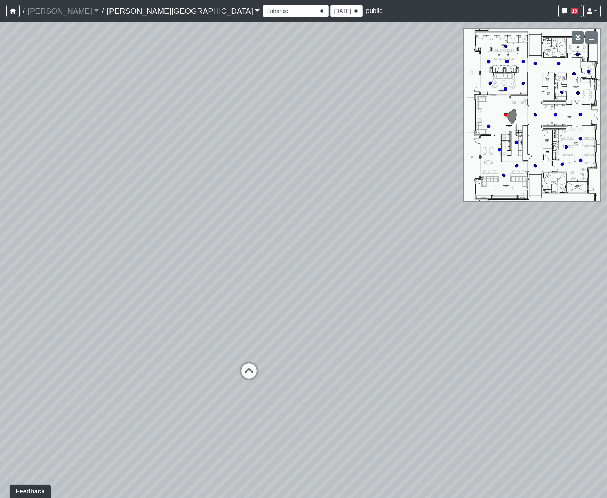
click at [295, 309] on div "Loading... Hallway - Hallway 2 Loading... Entry Loading... Steps Loading... Bar…" at bounding box center [303, 260] width 607 height 476
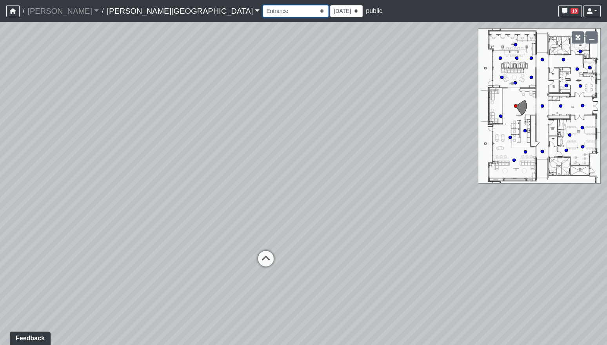
click at [263, 15] on select "Booths 1 Booths 2 Entry Lounge 1 Lounge 2 Lounge 3 Windows Bar Entrance Lounge …" at bounding box center [296, 11] width 66 height 12
click at [263, 5] on select "Booths 1 Booths 2 Entry Lounge 1 Lounge 2 Lounge 3 Windows Bar Entrance Lounge …" at bounding box center [296, 11] width 66 height 12
select select "txFFof8RDaXzEHWmwmdnP4"
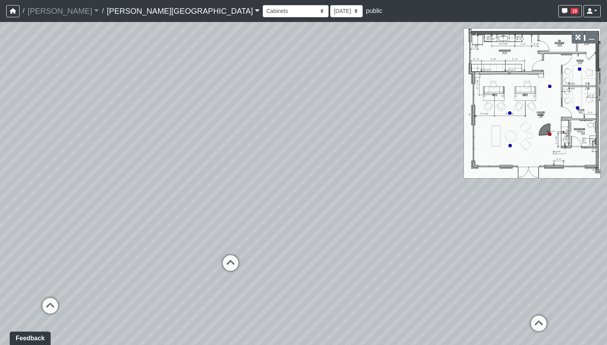
drag, startPoint x: 355, startPoint y: 169, endPoint x: 285, endPoint y: 170, distance: 70.2
click at [285, 170] on div "Loading... Hallway - Hallway 2 Loading... Entry Loading... Steps Loading... Bar…" at bounding box center [303, 183] width 607 height 323
drag, startPoint x: 354, startPoint y: 184, endPoint x: 311, endPoint y: 183, distance: 42.4
click at [311, 183] on div "Loading... Hallway - Hallway 2 Loading... Entry Loading... Steps Loading... Bar…" at bounding box center [303, 183] width 607 height 323
drag, startPoint x: 385, startPoint y: 260, endPoint x: 523, endPoint y: 237, distance: 139.7
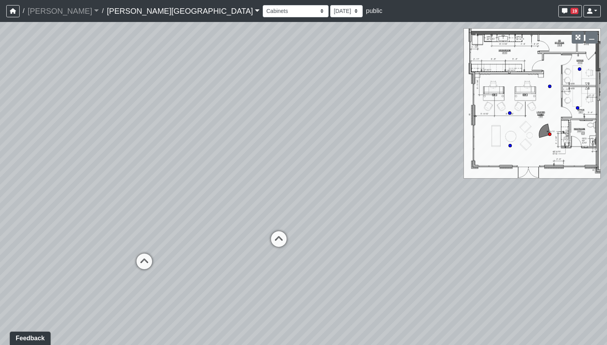
click at [522, 237] on div "Loading... Hallway - Hallway 2 Loading... Entry Loading... Steps Loading... Bar…" at bounding box center [303, 183] width 607 height 323
drag, startPoint x: 521, startPoint y: 238, endPoint x: 415, endPoint y: 242, distance: 106.0
click at [415, 242] on div "Loading... Hallway - Hallway 2 Loading... Entry Loading... Steps Loading... Bar…" at bounding box center [303, 183] width 607 height 323
click at [263, 18] on div "Booths 1 Booths 2 Entry Lounge 1 Lounge 2 Lounge 3 Windows Bar Entrance Lounge …" at bounding box center [432, 11] width 338 height 15
click at [330, 15] on select "[DATE] [DATE] [DATE] [DATE] [DATE] [DATE] [DATE] [DATE] [DATE] [DATE] [DATE] [D…" at bounding box center [346, 11] width 33 height 12
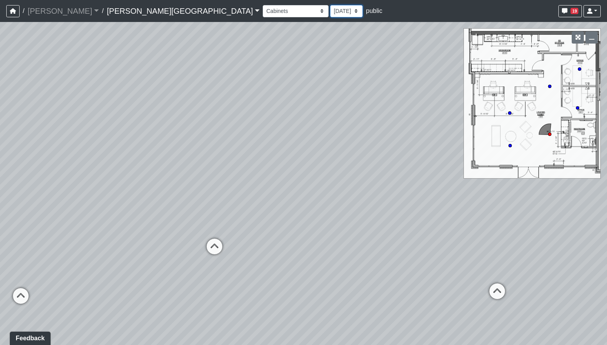
select select "uFs6euBHNmPeGf5nPHiJmm"
click at [330, 5] on select "[DATE] [DATE] [DATE] [DATE] [DATE] [DATE] [DATE] [DATE] [DATE] [DATE] [DATE] [D…" at bounding box center [346, 11] width 33 height 12
select select "txFFof8RDaXzEHWmwmdnP4"
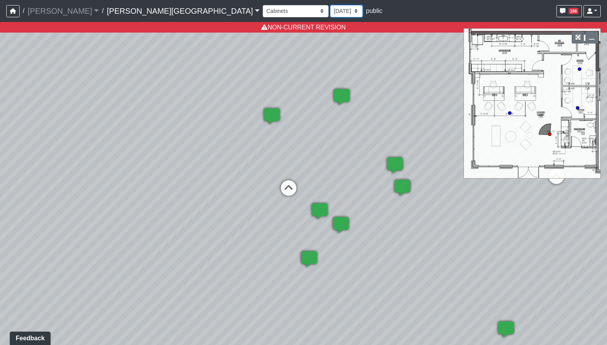
click at [330, 11] on select "[DATE] [DATE] [DATE] [DATE] [DATE] [DATE] [DATE] [DATE] [DATE] [DATE] [DATE] [D…" at bounding box center [346, 11] width 33 height 12
select select "e2VumNiHeA4NxHG8nsH9Uk"
click at [330, 5] on select "[DATE] [DATE] [DATE] [DATE] [DATE] [DATE] [DATE] [DATE] [DATE] [DATE] [DATE] [D…" at bounding box center [346, 11] width 33 height 12
select select "txFFof8RDaXzEHWmwmdnP4"
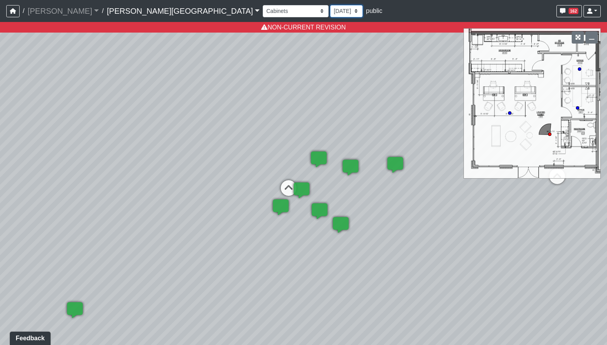
click at [330, 12] on select "[DATE] [DATE] [DATE] [DATE] [DATE] [DATE] [DATE] [DATE] [DATE] [DATE] [DATE] [D…" at bounding box center [346, 11] width 33 height 12
select select "8f1oBR6JE6ATm6Xh8T7m1r"
click at [330, 5] on select "[DATE] [DATE] [DATE] [DATE] [DATE] [DATE] [DATE] [DATE] [DATE] [DATE] [DATE] [D…" at bounding box center [346, 11] width 33 height 12
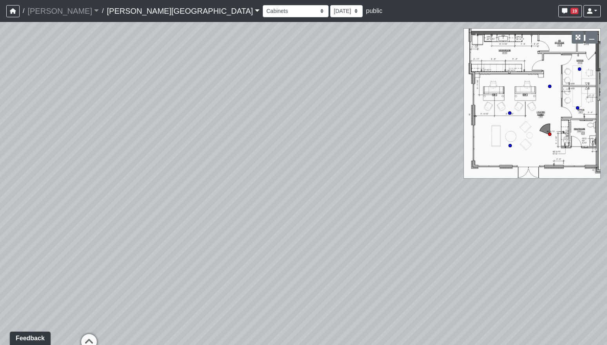
drag, startPoint x: 338, startPoint y: 106, endPoint x: 271, endPoint y: 157, distance: 84.2
click at [271, 157] on div "Loading... Hallway - Hallway 2 Loading... Entry Loading... Steps Loading... Bar…" at bounding box center [303, 183] width 607 height 323
drag, startPoint x: 291, startPoint y: 135, endPoint x: 282, endPoint y: 141, distance: 10.8
click at [282, 141] on div "Loading... Hallway - Hallway 2 Loading... Entry Loading... Steps Loading... Bar…" at bounding box center [303, 183] width 607 height 323
drag, startPoint x: 357, startPoint y: 159, endPoint x: 374, endPoint y: 169, distance: 20.0
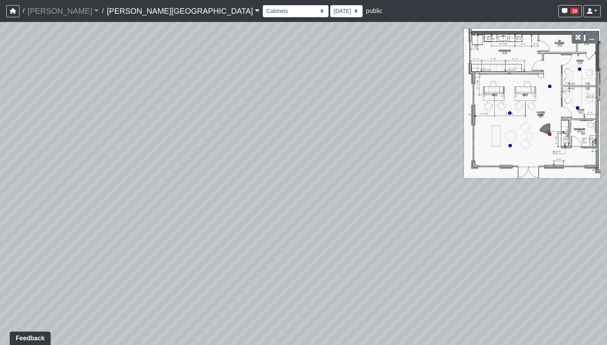
click at [374, 169] on div "Loading... Hallway - Hallway 2 Loading... Entry Loading... Steps Loading... Bar…" at bounding box center [303, 183] width 607 height 323
drag, startPoint x: 261, startPoint y: 204, endPoint x: 332, endPoint y: 148, distance: 89.9
click at [339, 145] on div "Loading... Hallway - Hallway 2 Loading... Entry Loading... Steps Loading... Bar…" at bounding box center [303, 183] width 607 height 323
click at [509, 144] on icon at bounding box center [510, 146] width 4 height 4
select select "wVdWaS56oRVgxW28aB1Cn9"
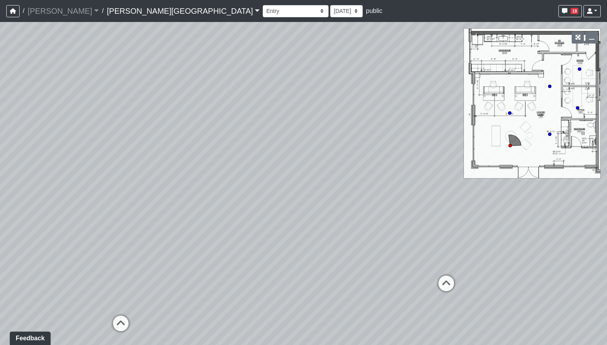
drag, startPoint x: 371, startPoint y: 223, endPoint x: 439, endPoint y: 212, distance: 68.0
click at [439, 212] on div "Loading... Hallway - Hallway 2 Loading... Entry Loading... Steps Loading... Bar…" at bounding box center [303, 183] width 607 height 323
drag, startPoint x: 220, startPoint y: 147, endPoint x: 361, endPoint y: 153, distance: 140.6
click at [364, 151] on div "Loading... Hallway - Hallway 2 Loading... Entry Loading... Steps Loading... Bar…" at bounding box center [303, 183] width 607 height 323
drag, startPoint x: 345, startPoint y: 159, endPoint x: 311, endPoint y: 172, distance: 36.1
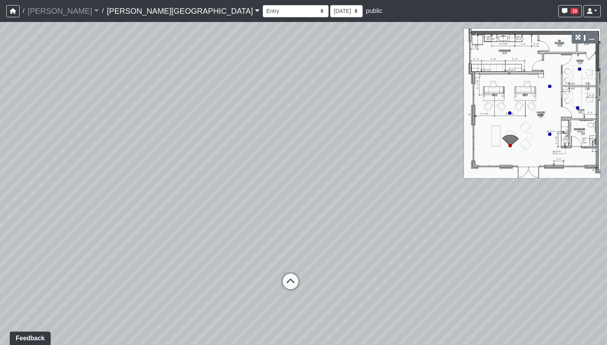
click at [311, 172] on div "Loading... Hallway - Hallway 2 Loading... Entry Loading... Steps Loading... Bar…" at bounding box center [303, 183] width 607 height 323
drag, startPoint x: 375, startPoint y: 142, endPoint x: 369, endPoint y: 162, distance: 20.6
click at [369, 162] on div "Loading... Hallway - Hallway 2 Loading... Entry Loading... Steps Loading... Bar…" at bounding box center [303, 183] width 607 height 323
drag, startPoint x: 388, startPoint y: 149, endPoint x: 393, endPoint y: 148, distance: 4.8
click at [394, 148] on div "Loading... Hallway - Hallway 2 Loading... Entry Loading... Steps Loading... Bar…" at bounding box center [303, 183] width 607 height 323
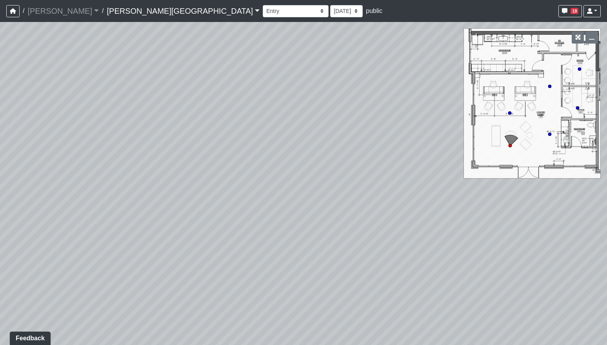
click at [382, 183] on div "Loading... Hallway - Hallway 2 Loading... Entry Loading... Steps Loading... Bar…" at bounding box center [303, 183] width 607 height 323
